Goal: Information Seeking & Learning: Learn about a topic

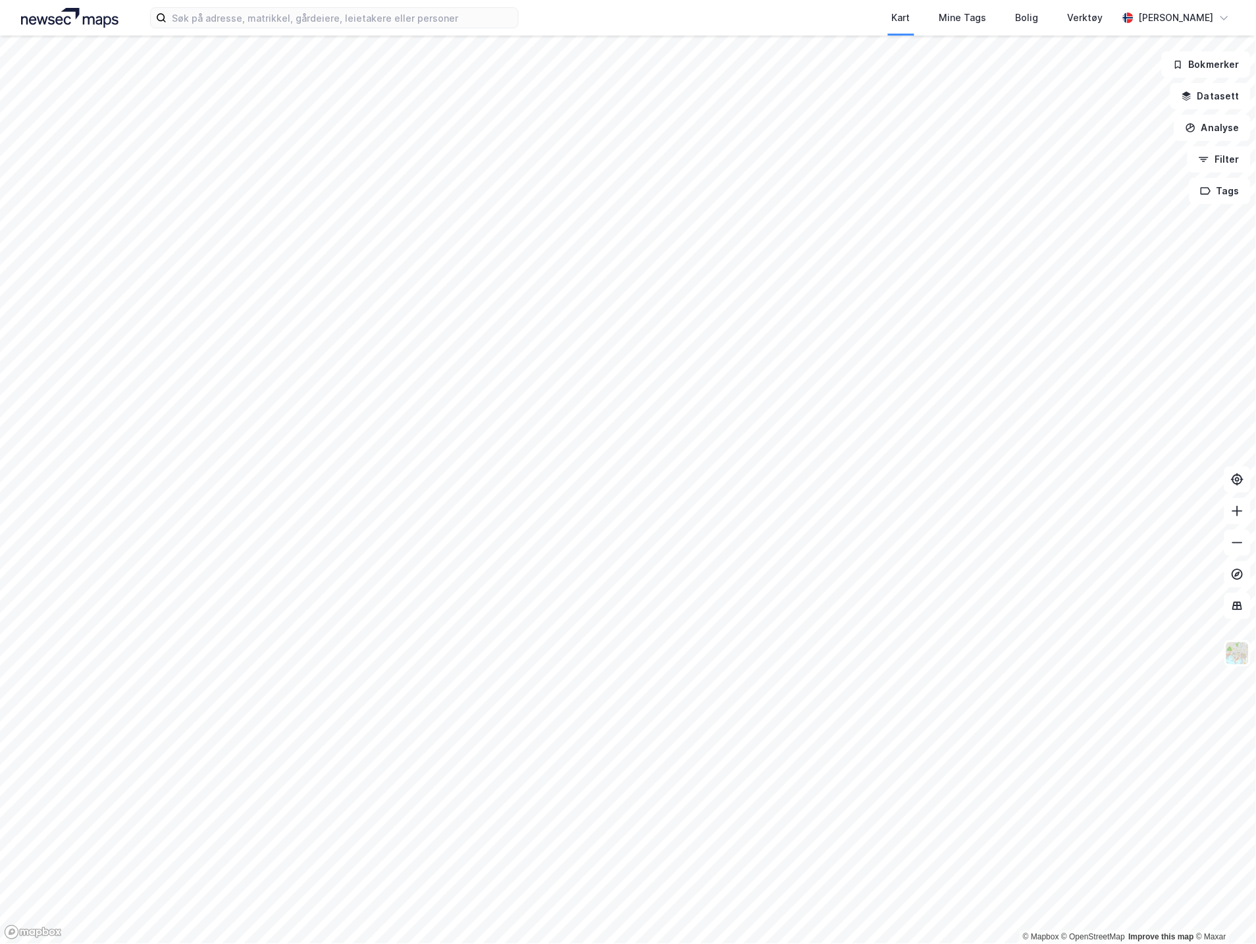
click at [307, 30] on div "Kart Mine Tags Bolig Verktøy [PERSON_NAME]" at bounding box center [628, 18] width 1256 height 36
click at [319, 7] on label at bounding box center [334, 17] width 369 height 21
click at [319, 8] on input at bounding box center [343, 18] width 352 height 20
click at [317, 22] on input at bounding box center [343, 18] width 352 height 20
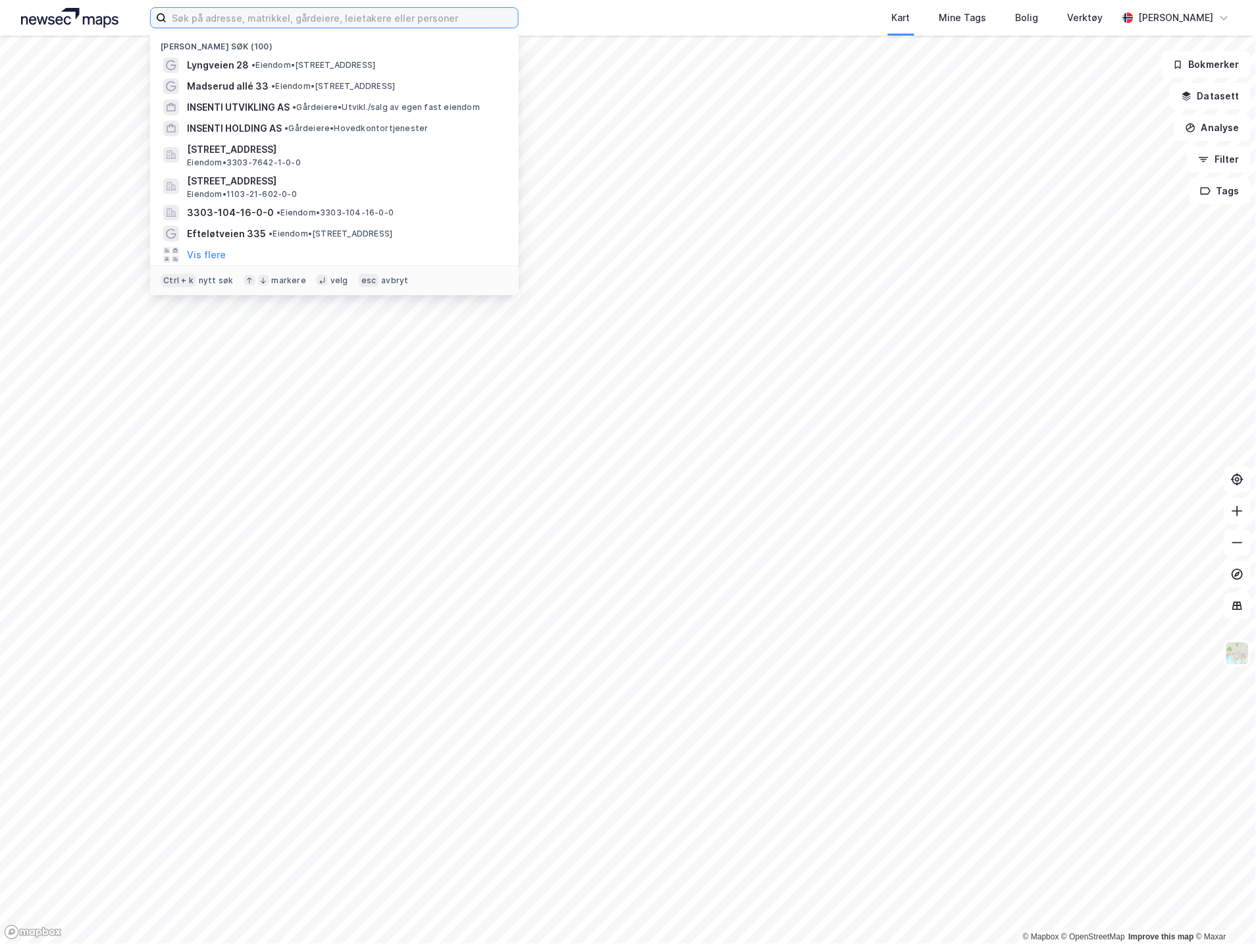
paste input "[STREET_ADDRESS]"
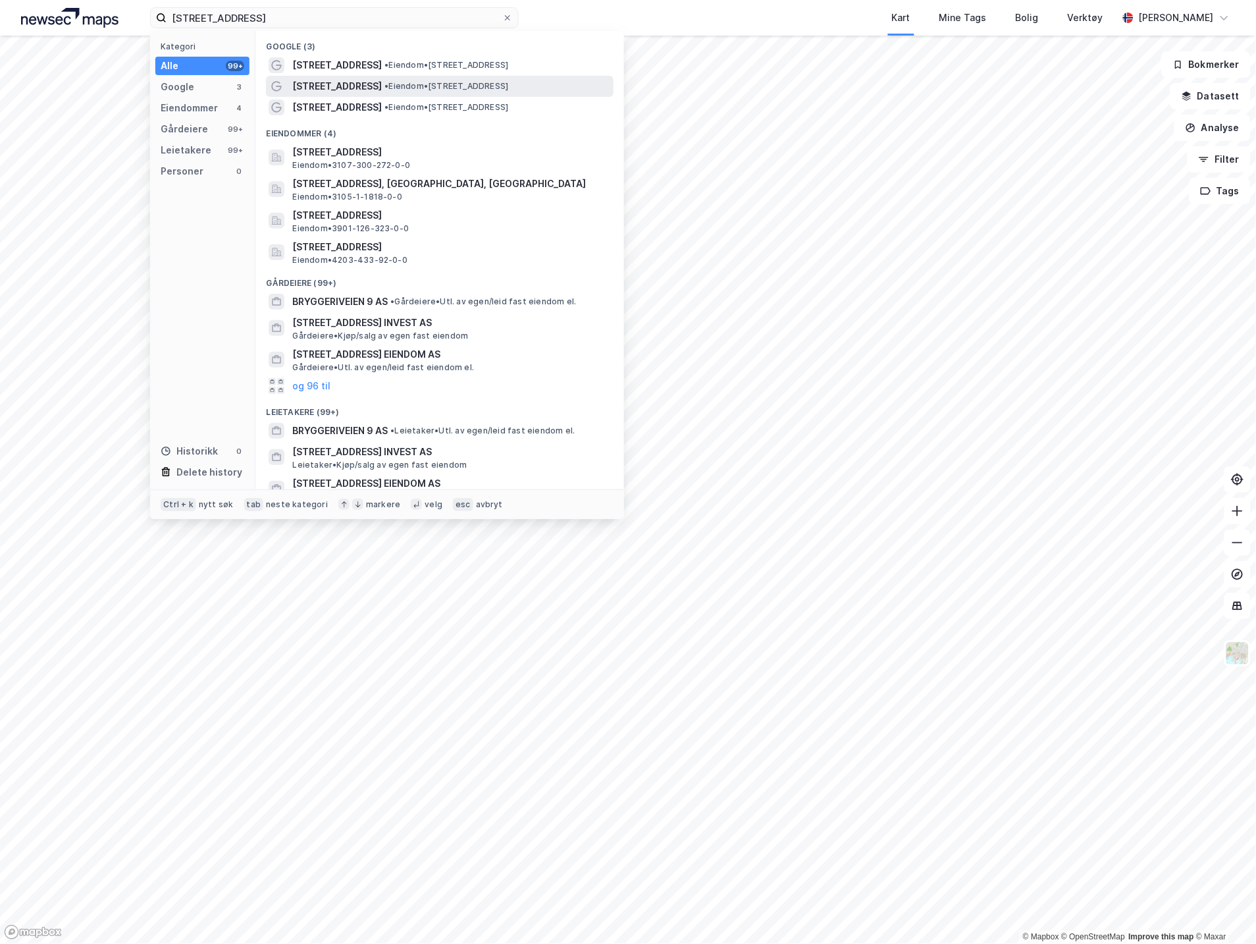
click at [387, 87] on span "• Eiendom • [STREET_ADDRESS]" at bounding box center [447, 86] width 124 height 11
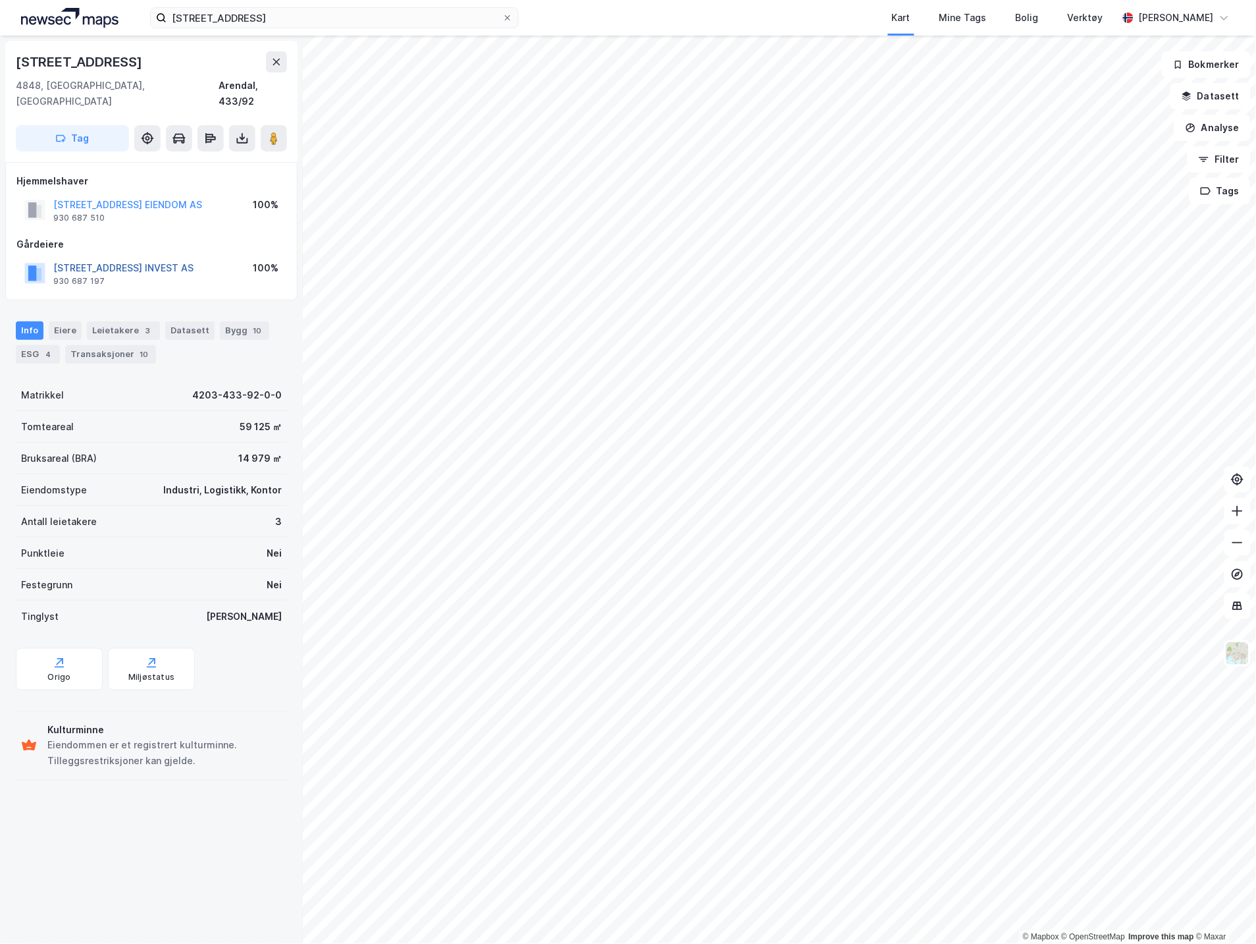
click at [0, 0] on button "[STREET_ADDRESS] INVEST AS" at bounding box center [0, 0] width 0 height 0
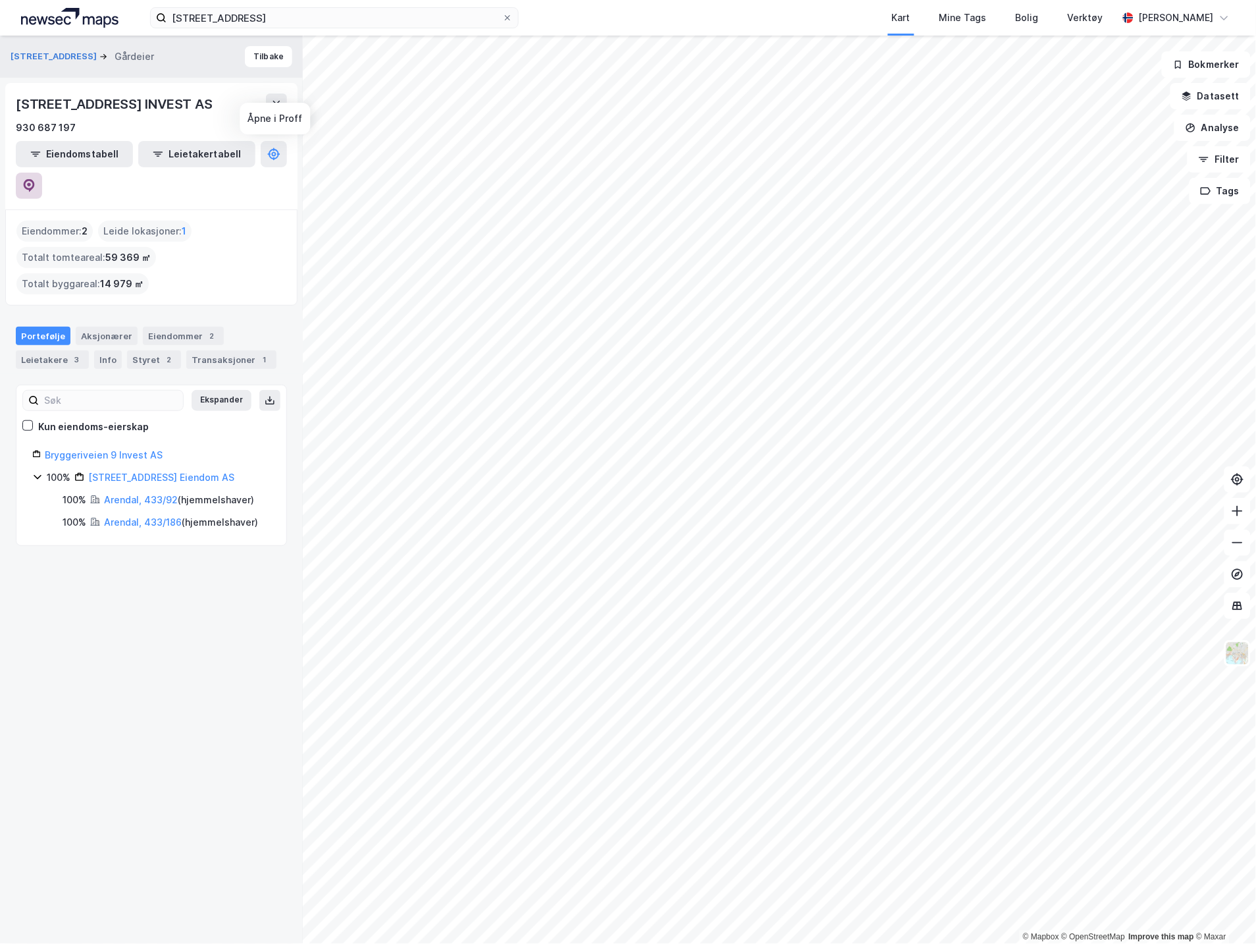
click at [36, 179] on icon at bounding box center [28, 185] width 13 height 13
click at [423, 10] on label "[STREET_ADDRESS]" at bounding box center [334, 17] width 369 height 21
click at [423, 10] on input "[STREET_ADDRESS]" at bounding box center [335, 18] width 336 height 20
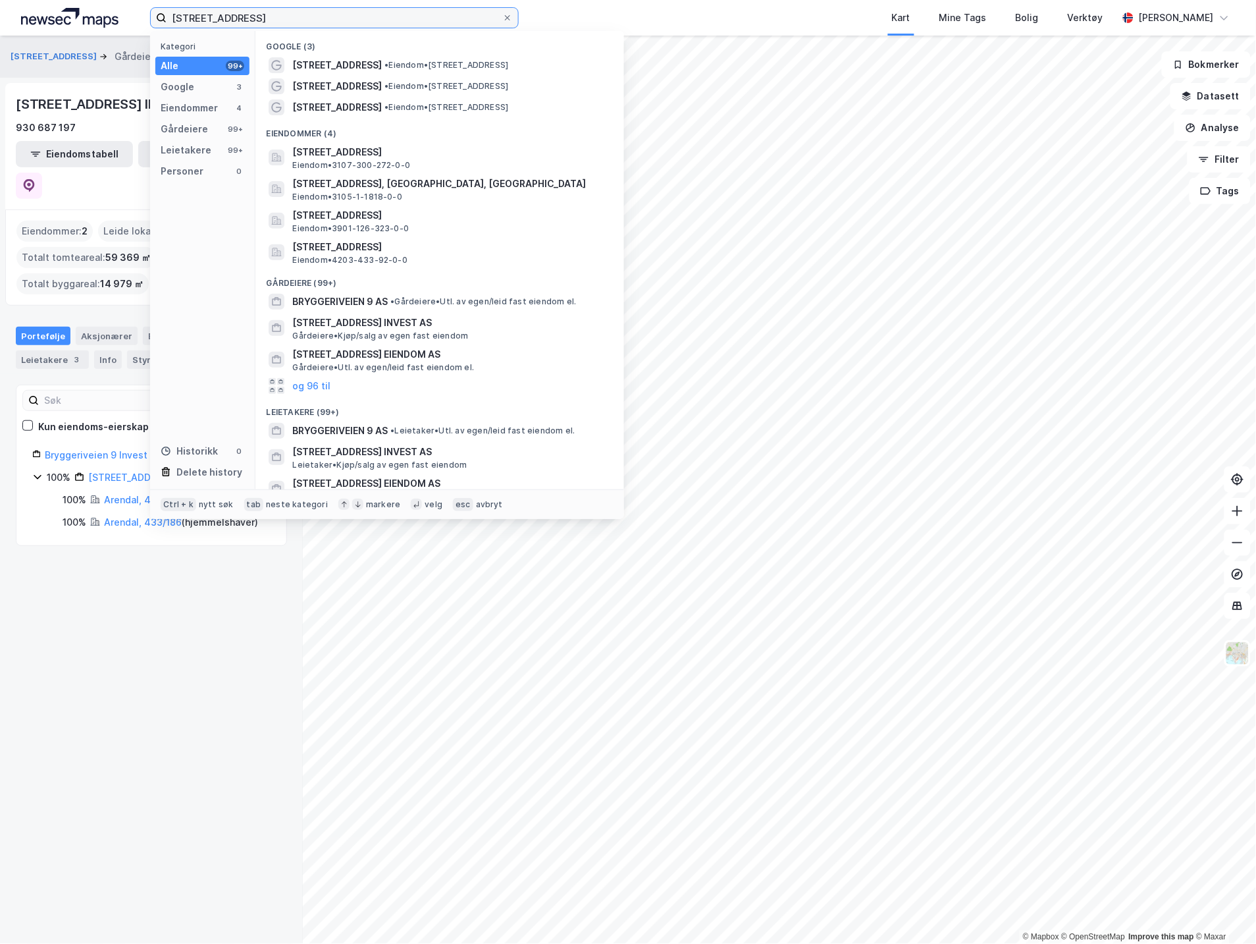
click at [412, 18] on input "[STREET_ADDRESS]" at bounding box center [335, 18] width 336 height 20
click at [412, 16] on input "[STREET_ADDRESS]" at bounding box center [335, 18] width 336 height 20
click at [411, 15] on input "[STREET_ADDRESS]" at bounding box center [335, 18] width 336 height 20
click at [410, 12] on input "[STREET_ADDRESS]" at bounding box center [335, 18] width 336 height 20
drag, startPoint x: 405, startPoint y: 11, endPoint x: 111, endPoint y: 0, distance: 294.5
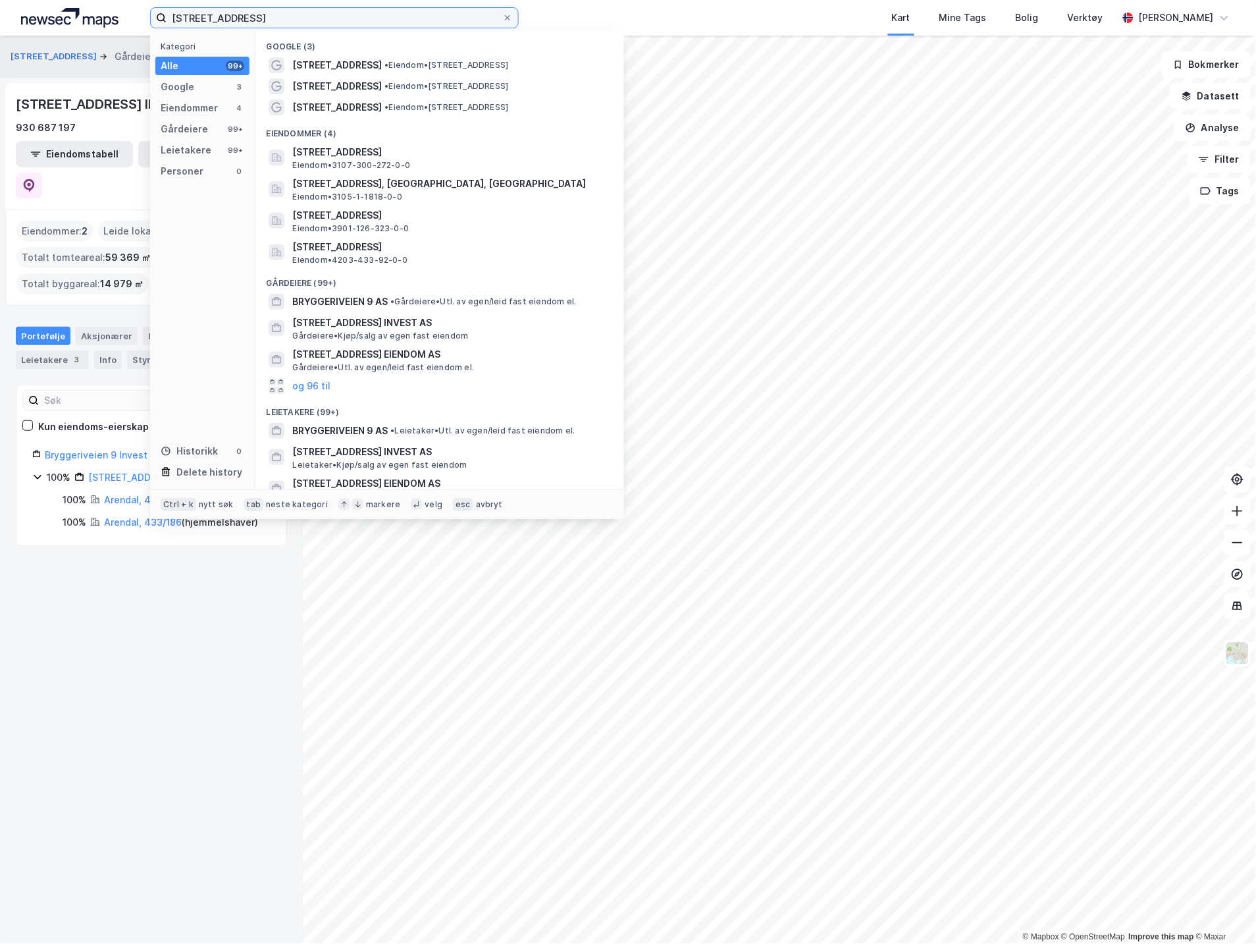
click at [111, 0] on div "Bryggeriveien 9 Kategori Alle 99+ Google 3 Eiendommer 4 Gårdeiere 99+ Leietaker…" at bounding box center [628, 18] width 1256 height 36
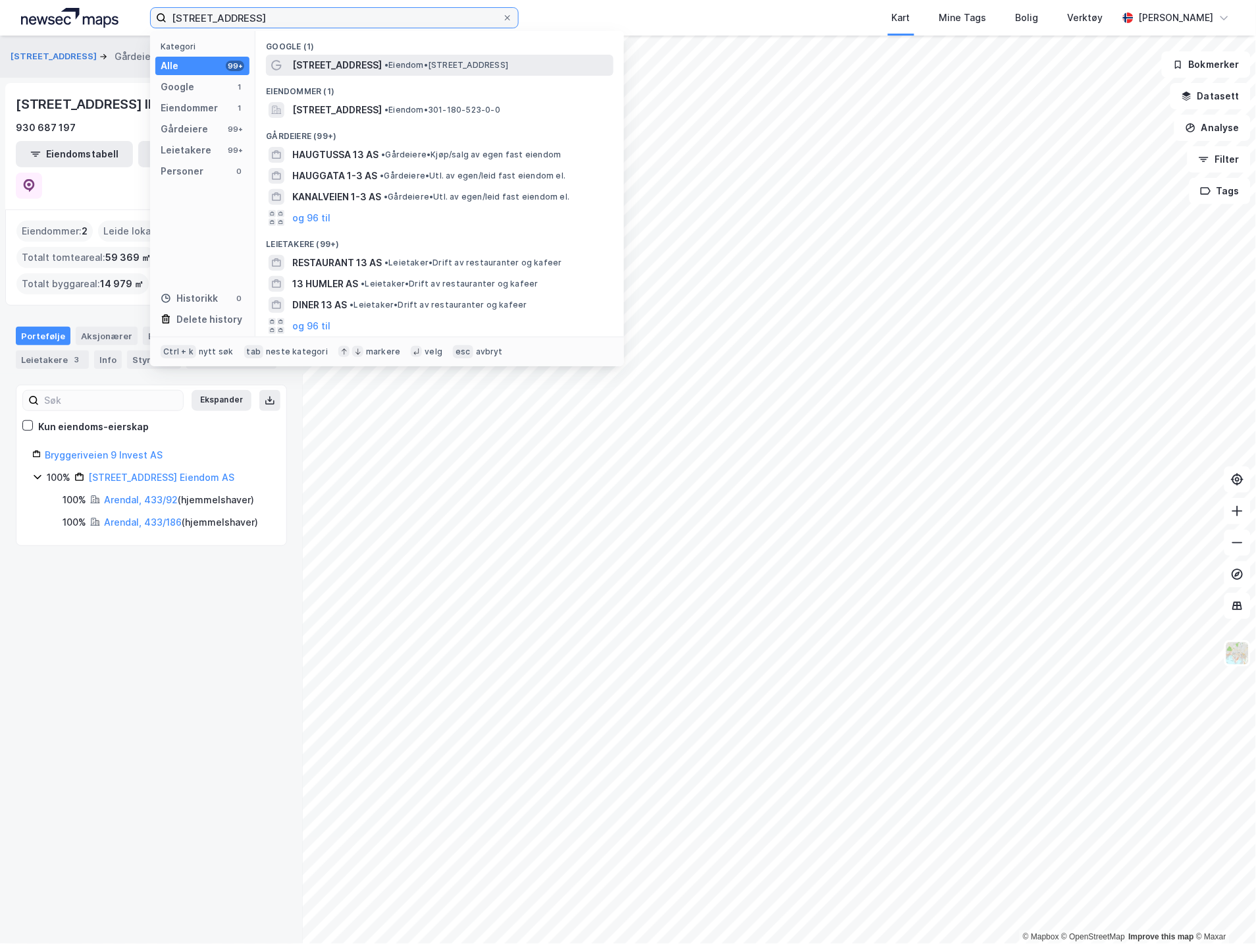
type input "[STREET_ADDRESS]"
click at [364, 63] on span "[STREET_ADDRESS]" at bounding box center [337, 65] width 90 height 16
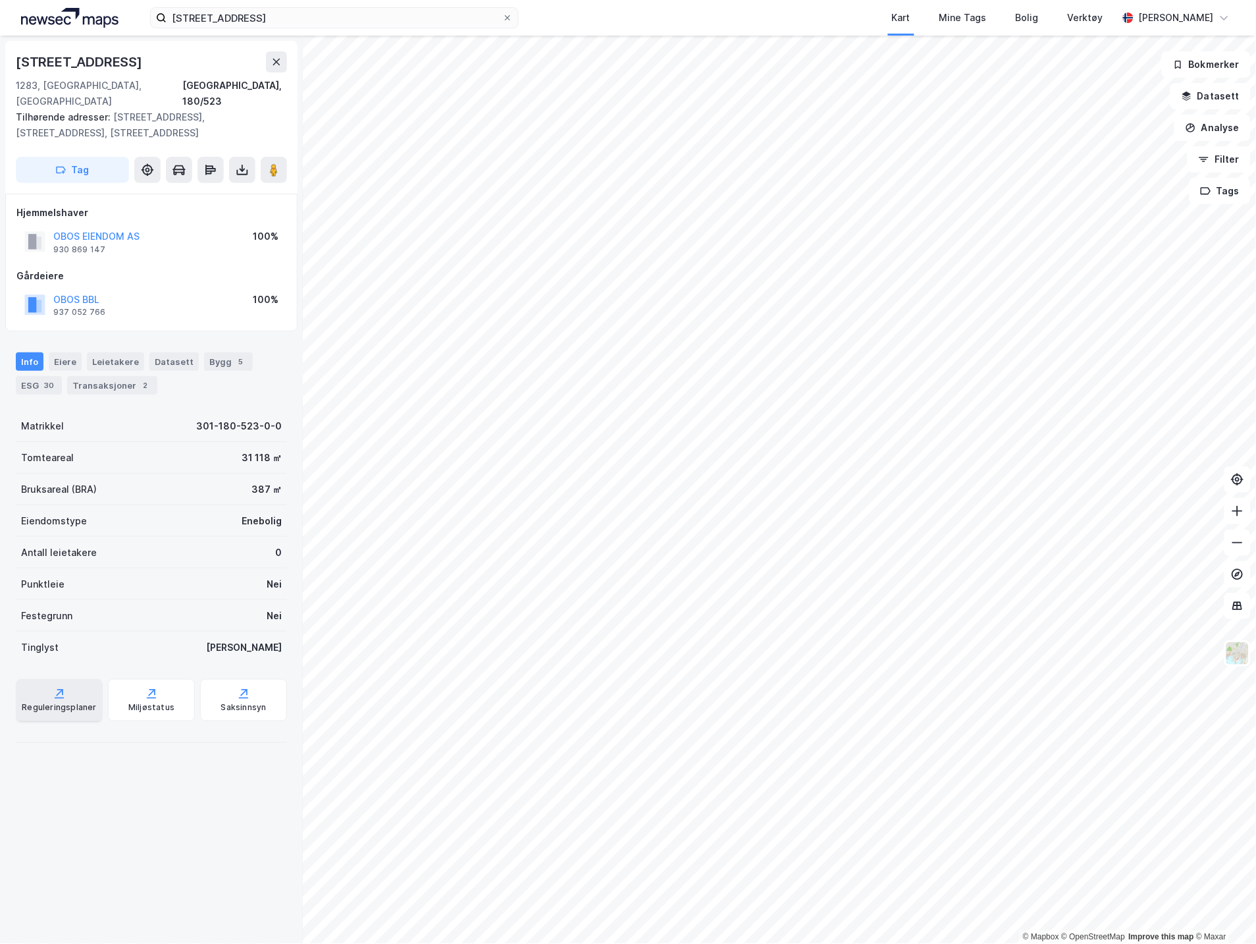
click at [53, 687] on icon at bounding box center [59, 693] width 13 height 13
